Goal: Information Seeking & Learning: Learn about a topic

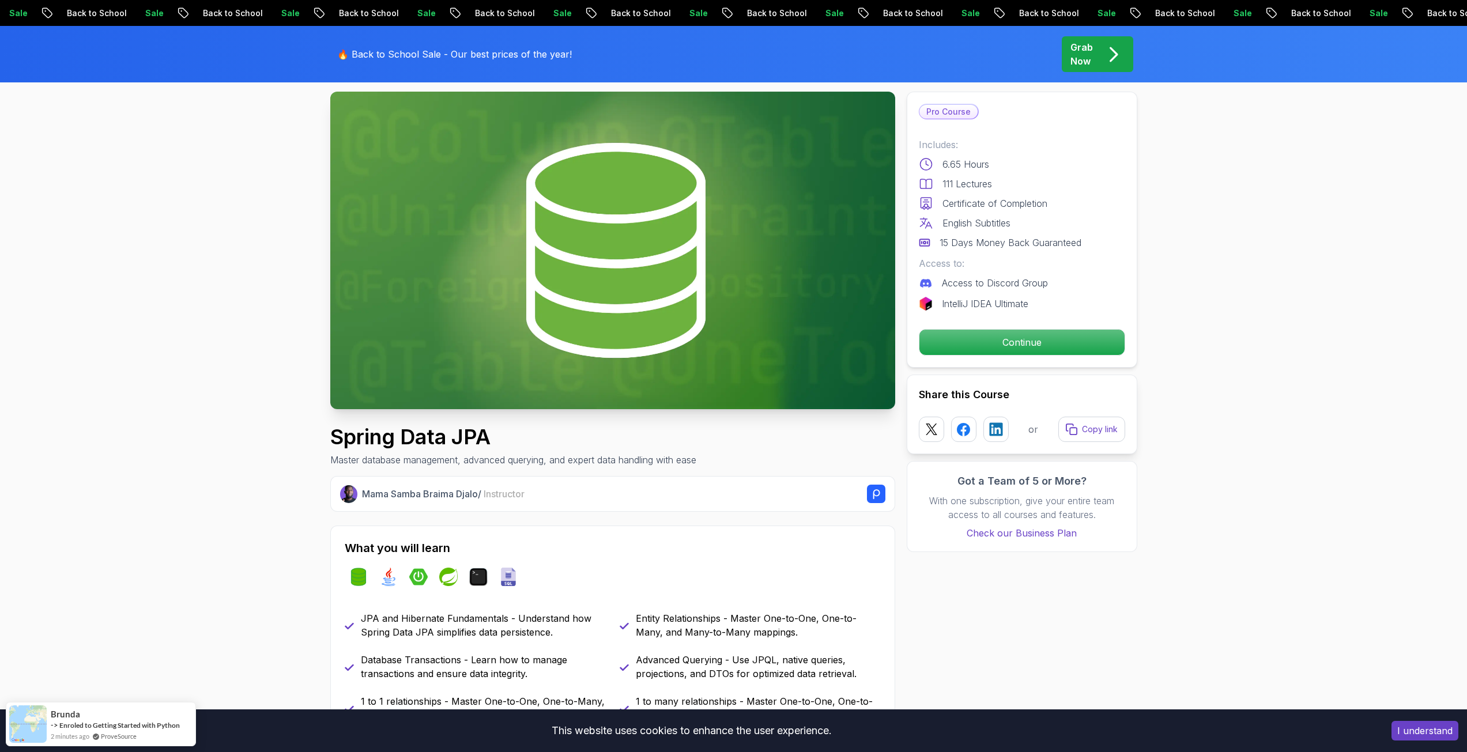
scroll to position [58, 0]
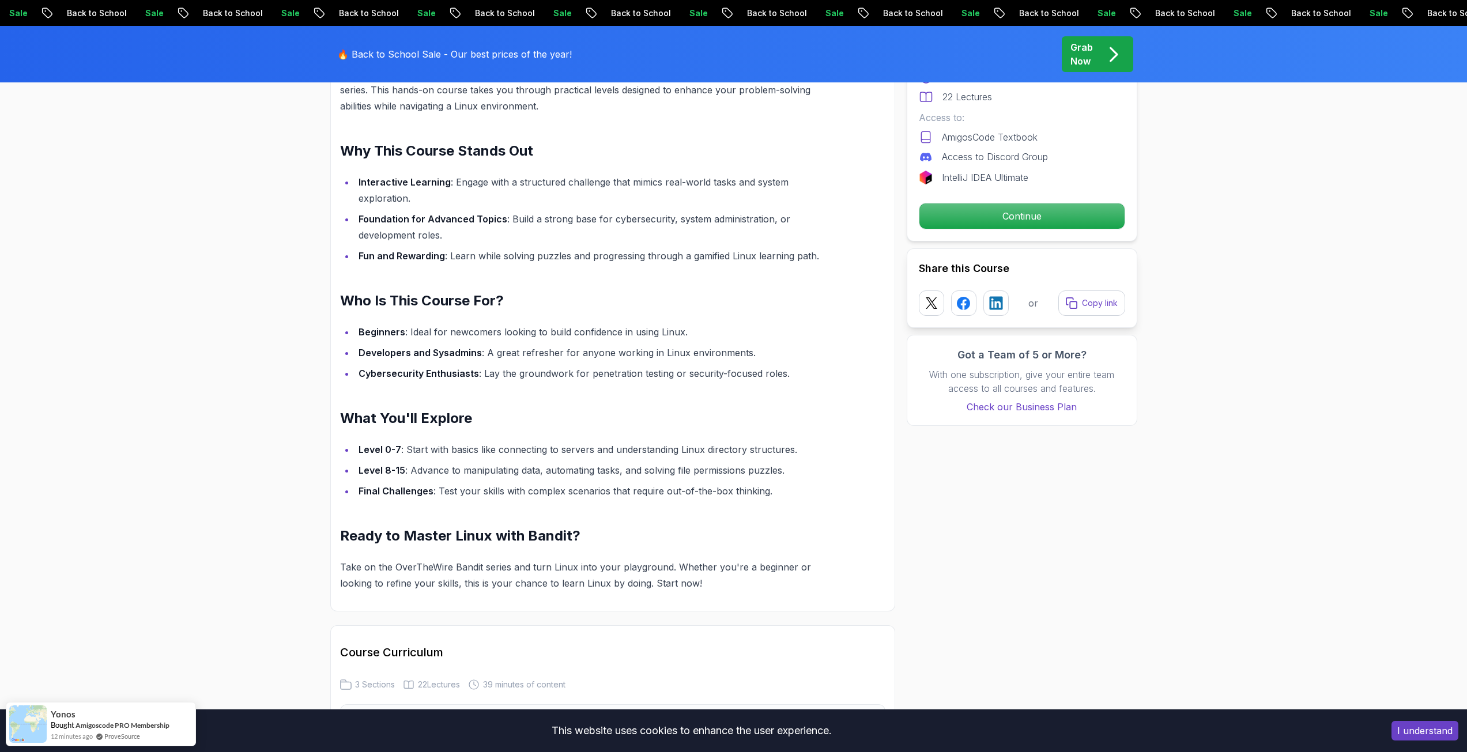
scroll to position [807, 0]
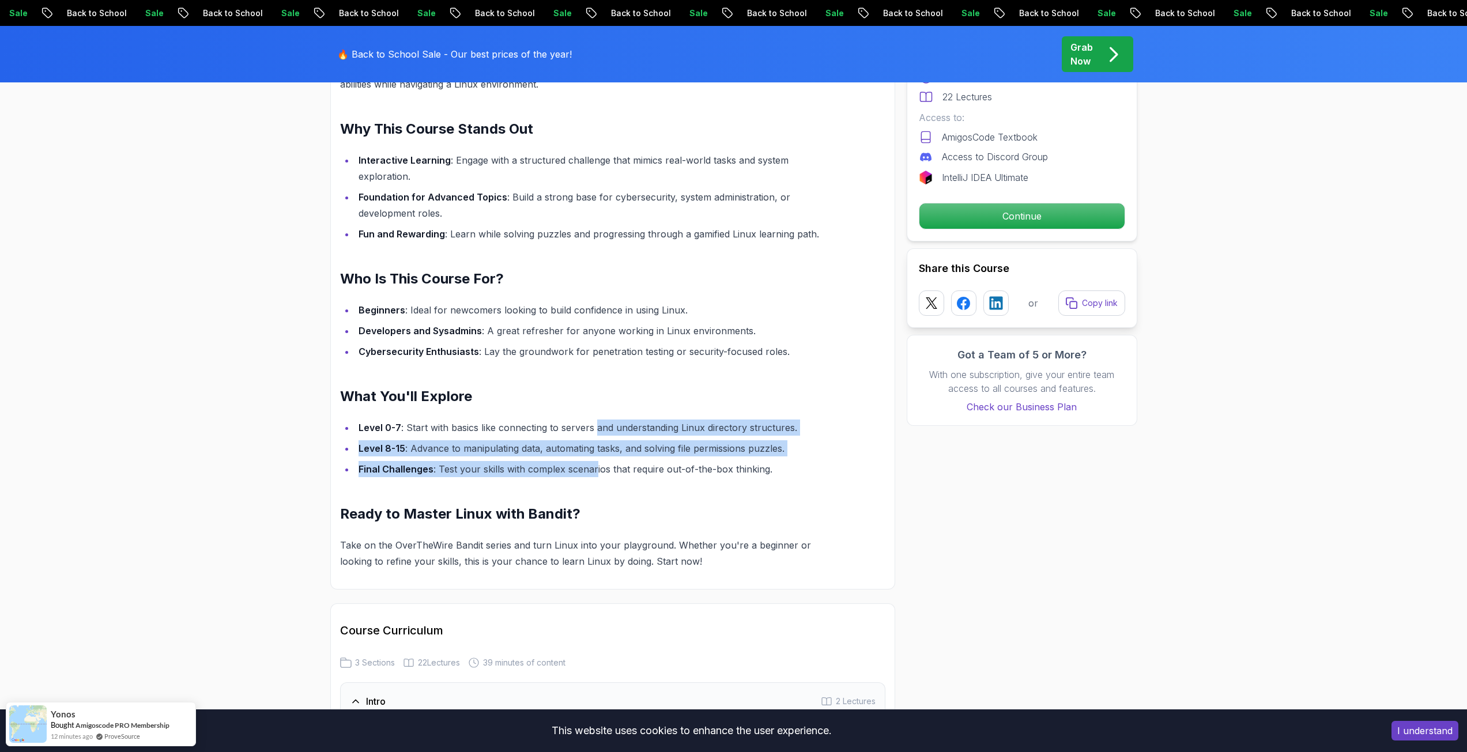
drag, startPoint x: 594, startPoint y: 435, endPoint x: 594, endPoint y: 468, distance: 33.4
click at [594, 468] on ul "Level 0-7 : Start with basics like connecting to servers and understanding Linu…" at bounding box center [585, 449] width 491 height 58
click at [594, 468] on li "Final Challenges : Test your skills with complex scenarios that require out-of-…" at bounding box center [593, 469] width 476 height 16
drag, startPoint x: 594, startPoint y: 468, endPoint x: 590, endPoint y: 412, distance: 56.1
click at [590, 412] on div "Conquer Linux Challenges with OverTheWire Bandit Dive into the world of Linux a…" at bounding box center [585, 291] width 491 height 558
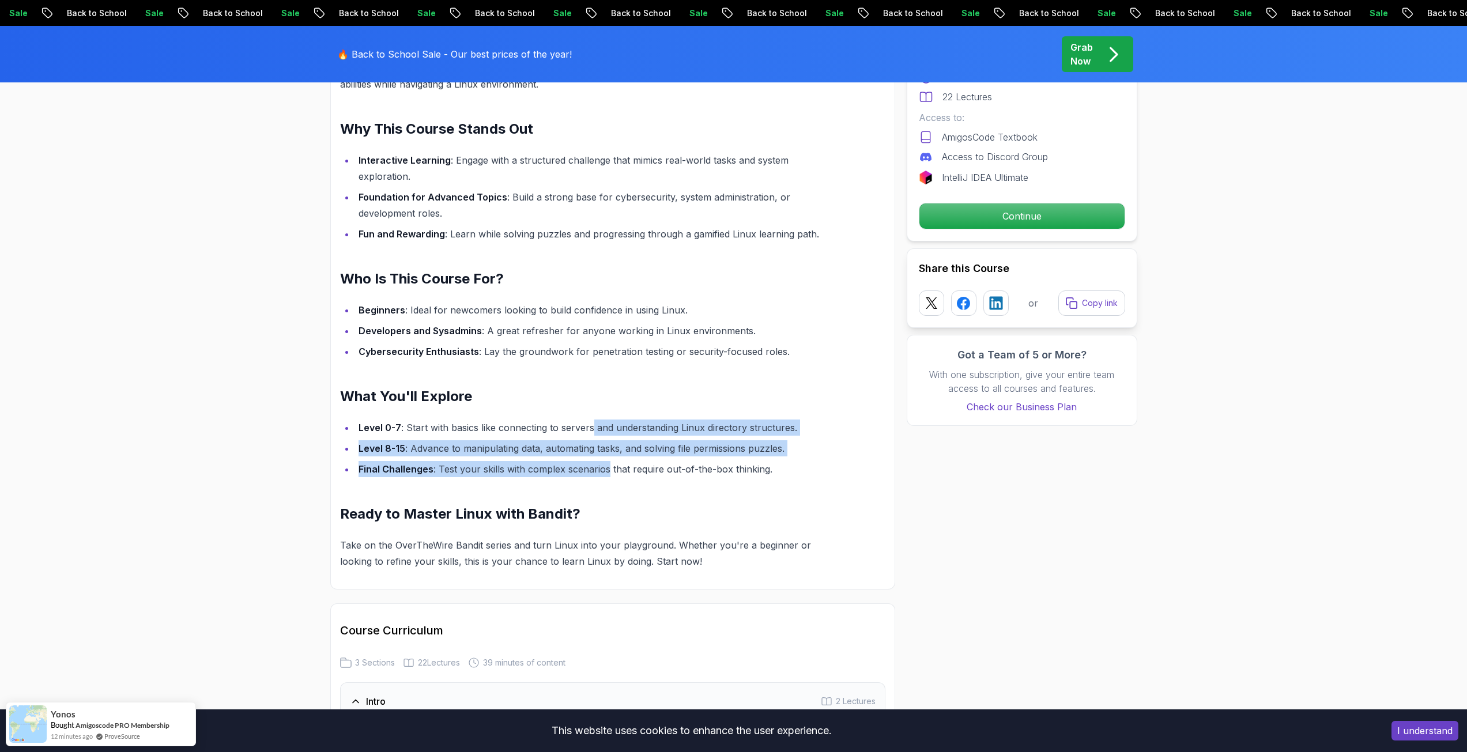
click at [590, 412] on div "Conquer Linux Challenges with OverTheWire Bandit Dive into the world of Linux a…" at bounding box center [585, 291] width 491 height 558
drag, startPoint x: 590, startPoint y: 412, endPoint x: 618, endPoint y: 479, distance: 72.1
click at [618, 479] on div "Conquer Linux Challenges with OverTheWire Bandit Dive into the world of Linux a…" at bounding box center [585, 291] width 491 height 558
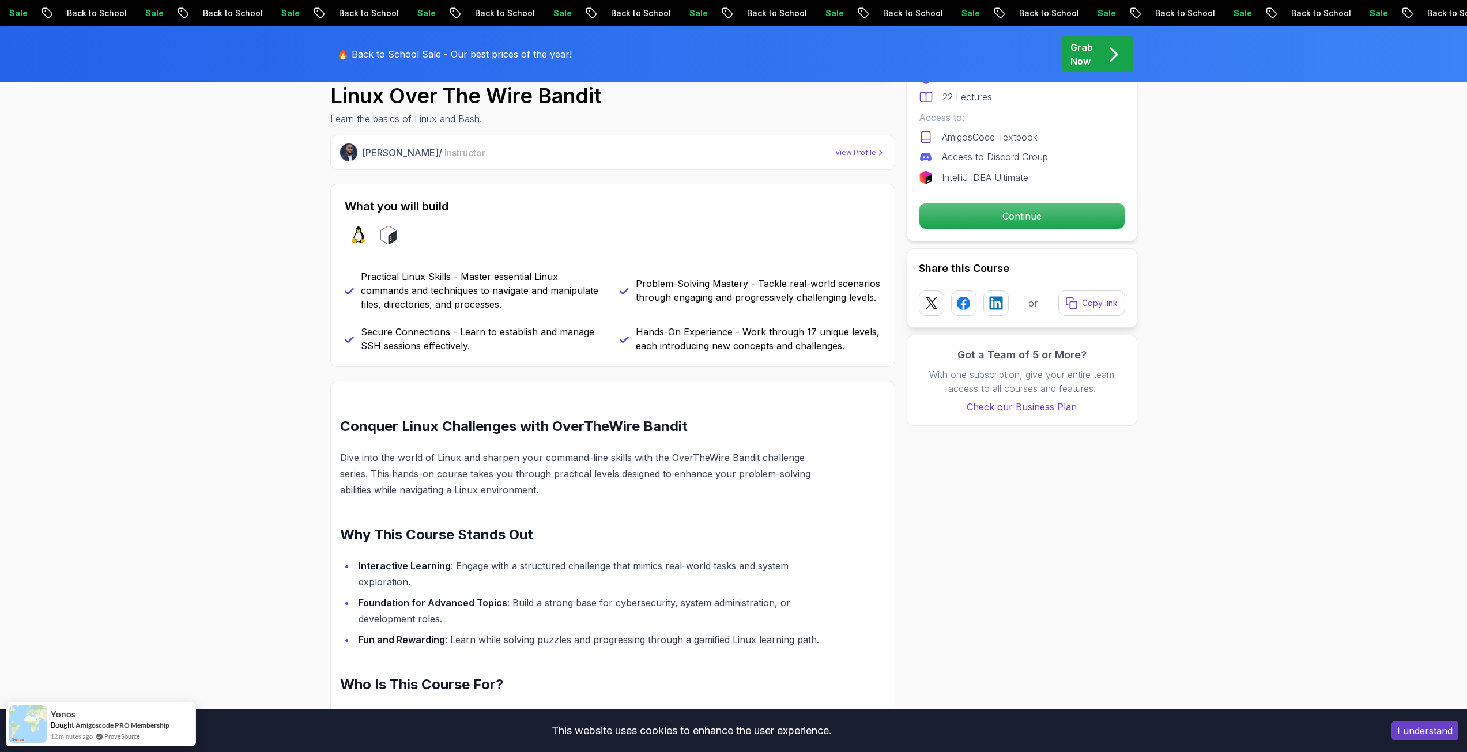
scroll to position [0, 0]
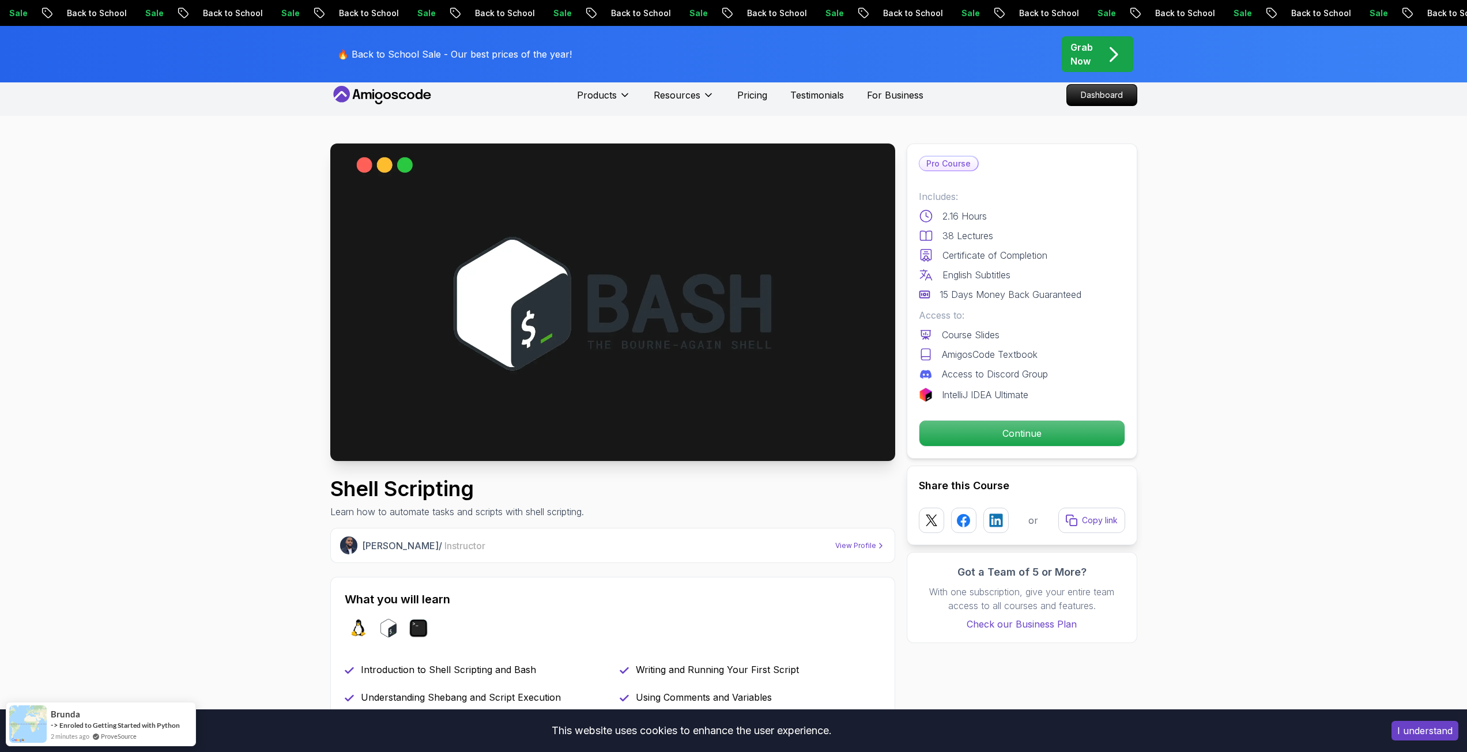
scroll to position [231, 0]
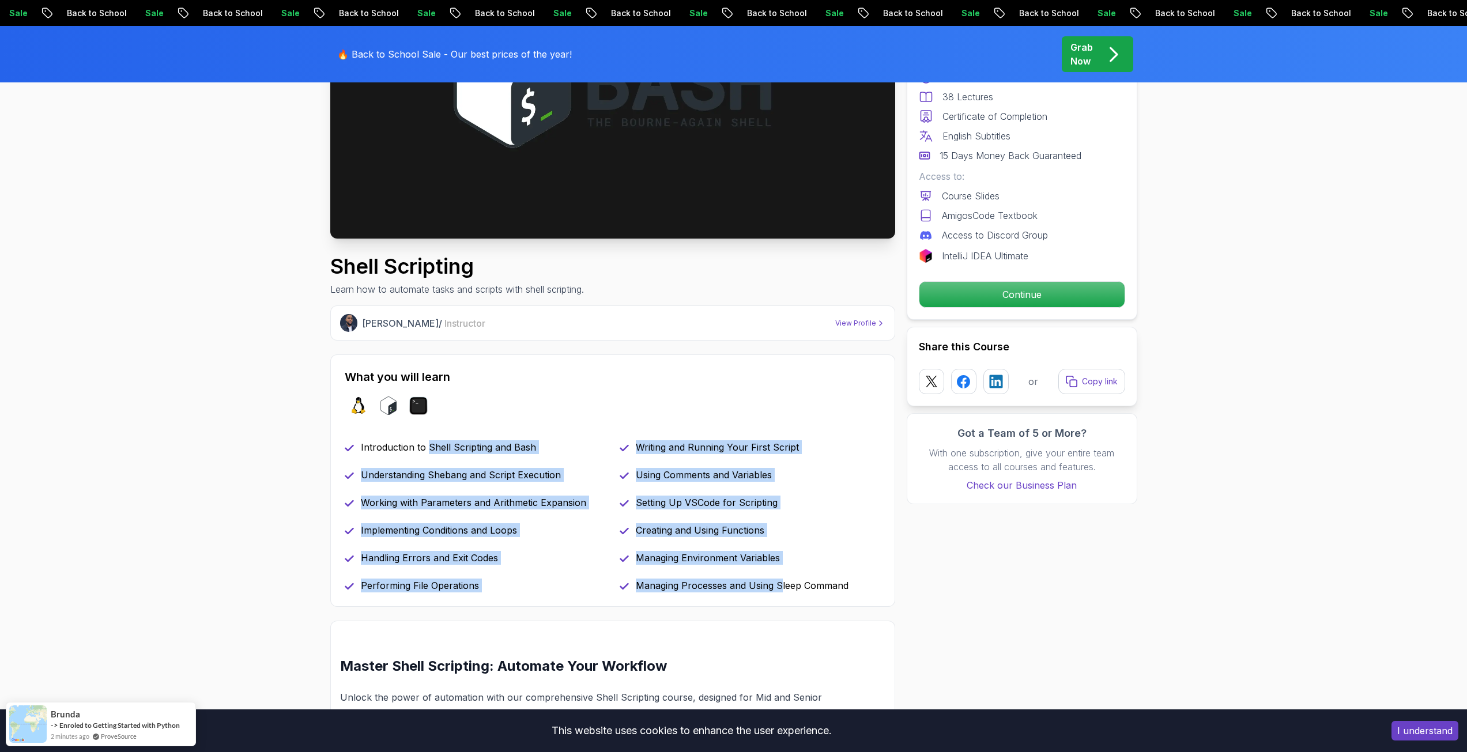
drag, startPoint x: 428, startPoint y: 459, endPoint x: 780, endPoint y: 588, distance: 375.0
click at [780, 588] on div "Introduction to Shell Scripting and Bash Writing and Running Your First Script …" at bounding box center [613, 517] width 536 height 152
click at [780, 588] on p "Managing Processes and Using Sleep Command" at bounding box center [742, 586] width 213 height 14
drag, startPoint x: 780, startPoint y: 588, endPoint x: 356, endPoint y: 443, distance: 448.2
click at [356, 443] on div "Introduction to Shell Scripting and Bash Writing and Running Your First Script …" at bounding box center [613, 517] width 536 height 152
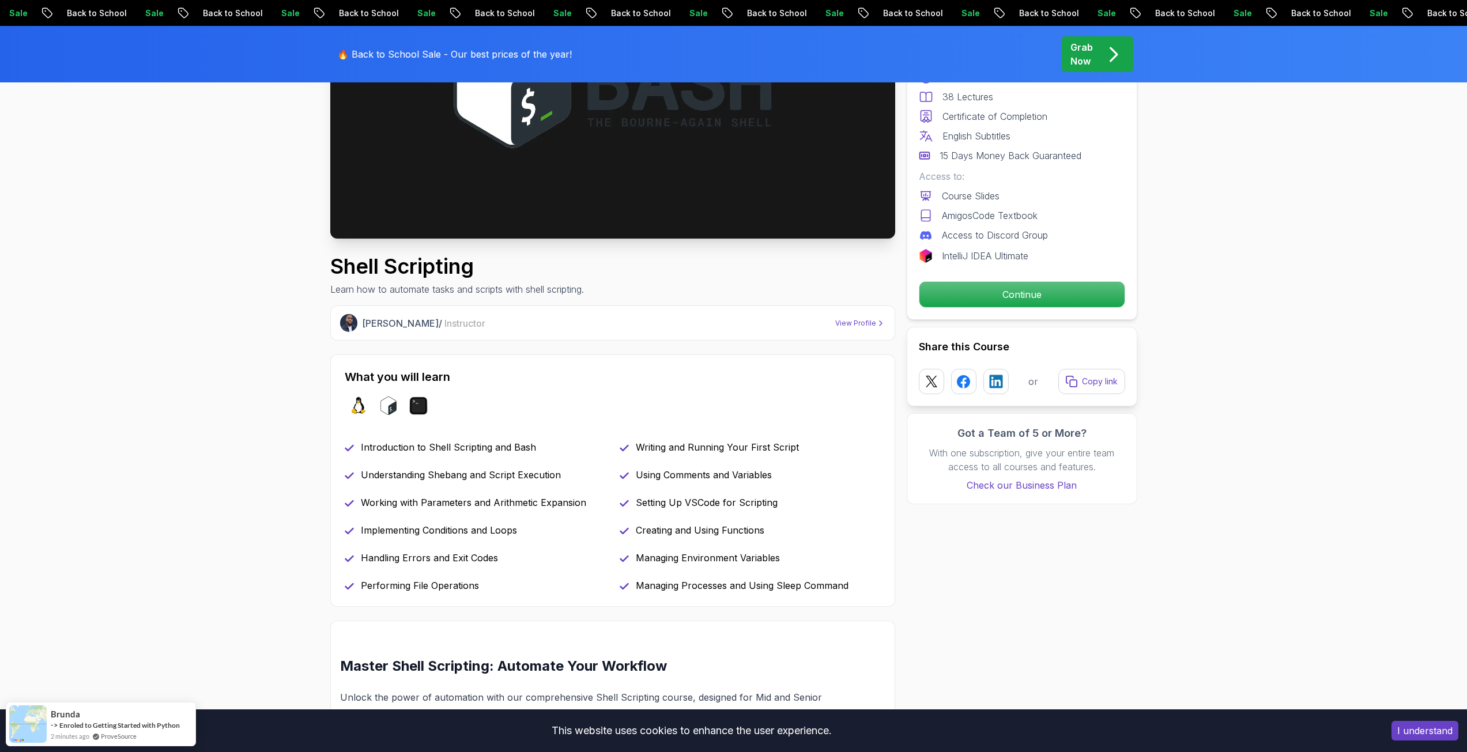
click at [356, 443] on div "Introduction to Shell Scripting and Bash" at bounding box center [475, 448] width 261 height 14
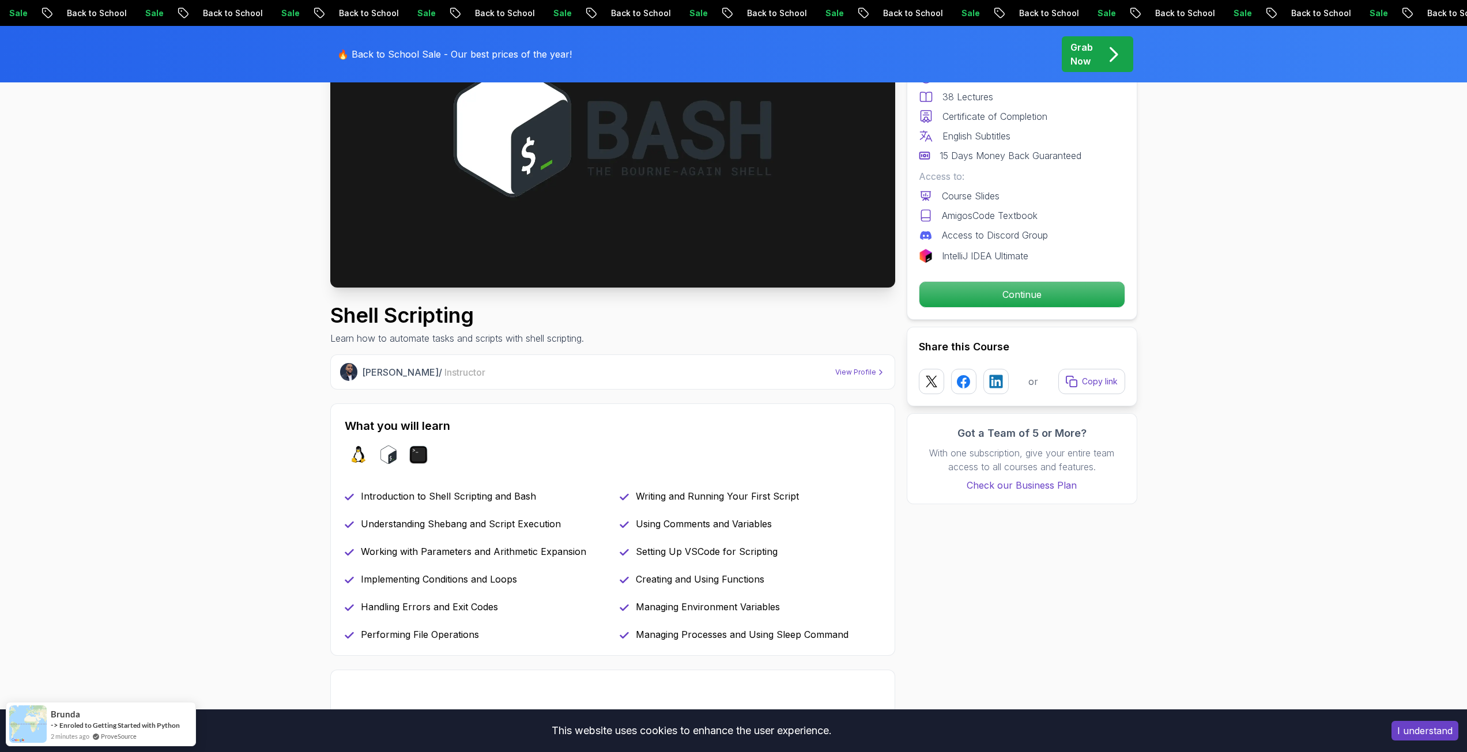
scroll to position [0, 0]
